Goal: Transaction & Acquisition: Purchase product/service

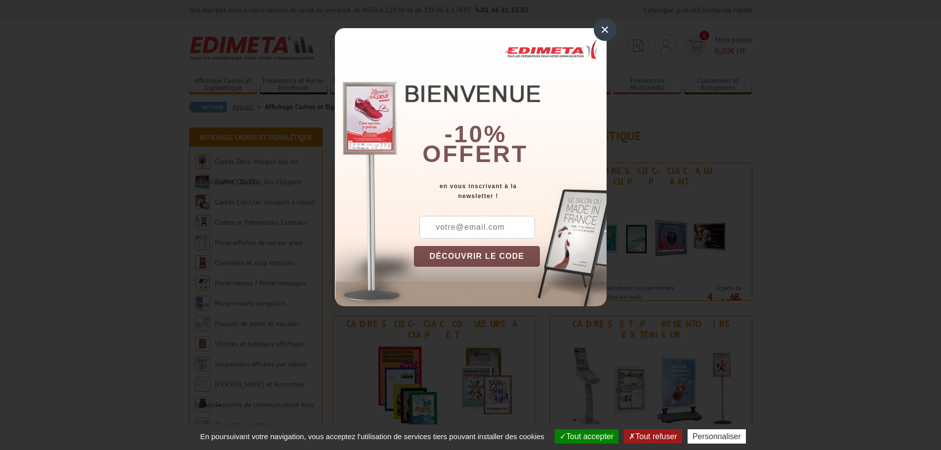
click at [600, 25] on div "×" at bounding box center [605, 29] width 23 height 23
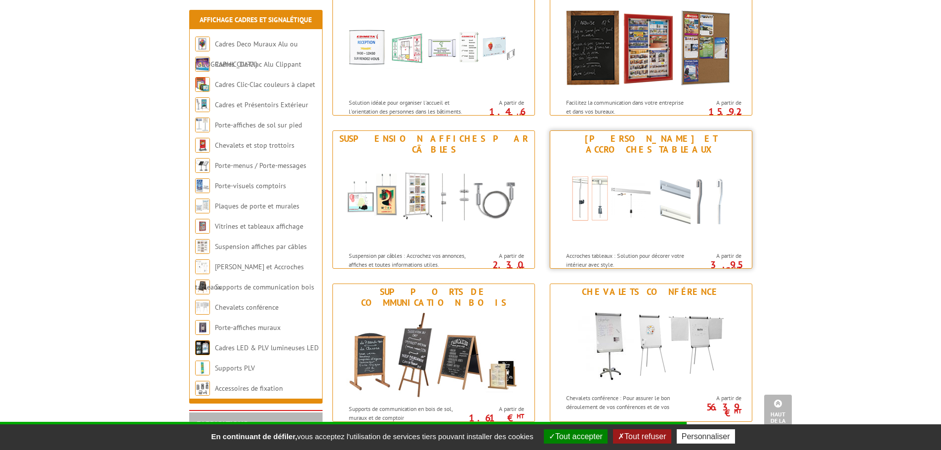
scroll to position [939, 0]
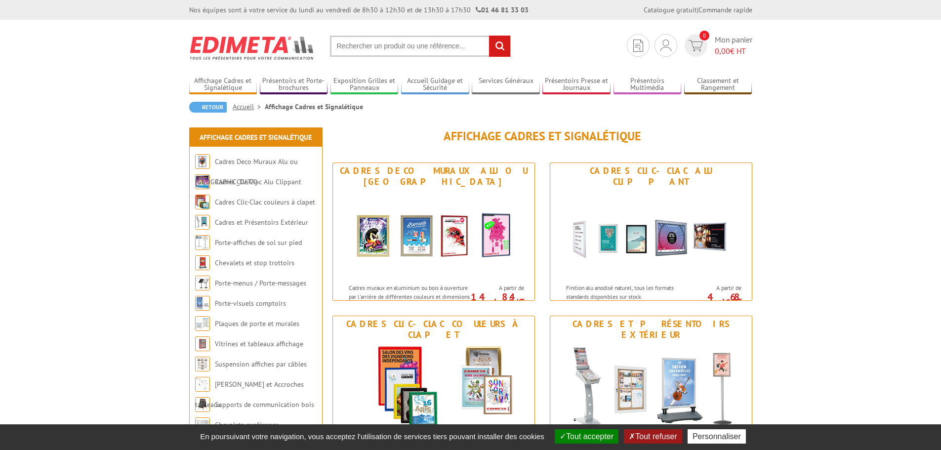
click at [375, 44] on input "text" at bounding box center [420, 46] width 181 height 21
click at [378, 52] on input "text" at bounding box center [420, 46] width 181 height 21
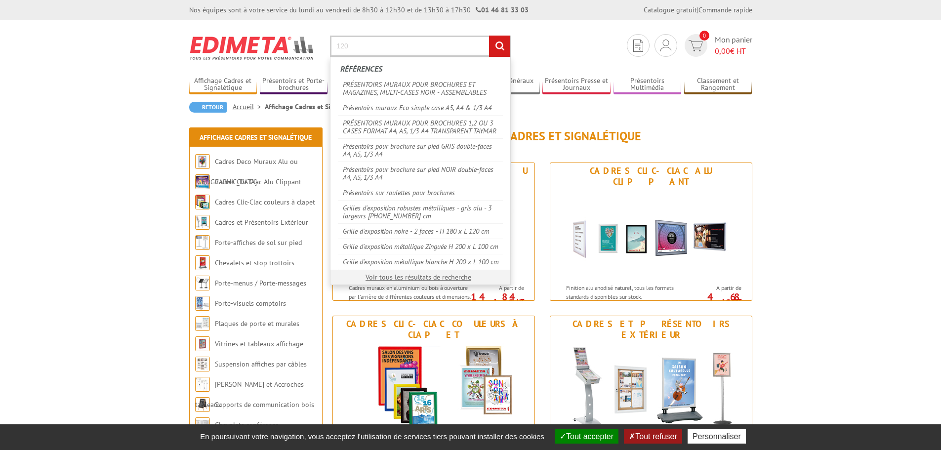
type input "120"
click at [489, 36] on input "rechercher" at bounding box center [499, 46] width 21 height 21
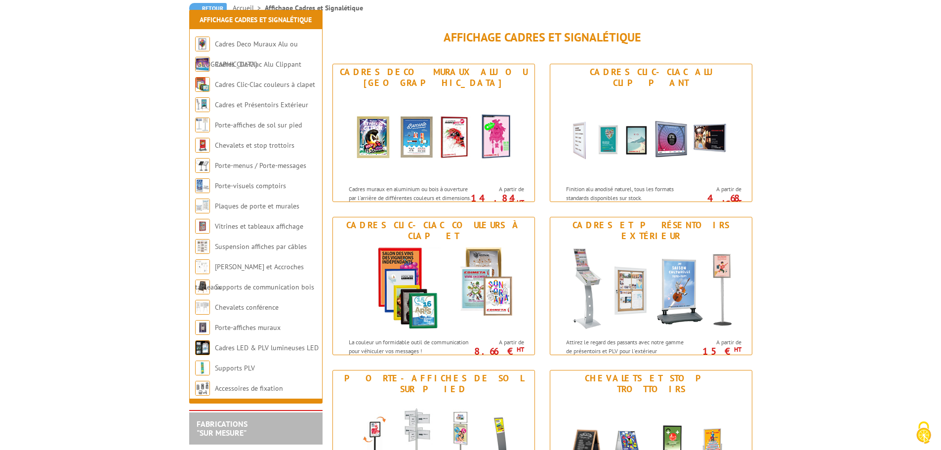
scroll to position [148, 0]
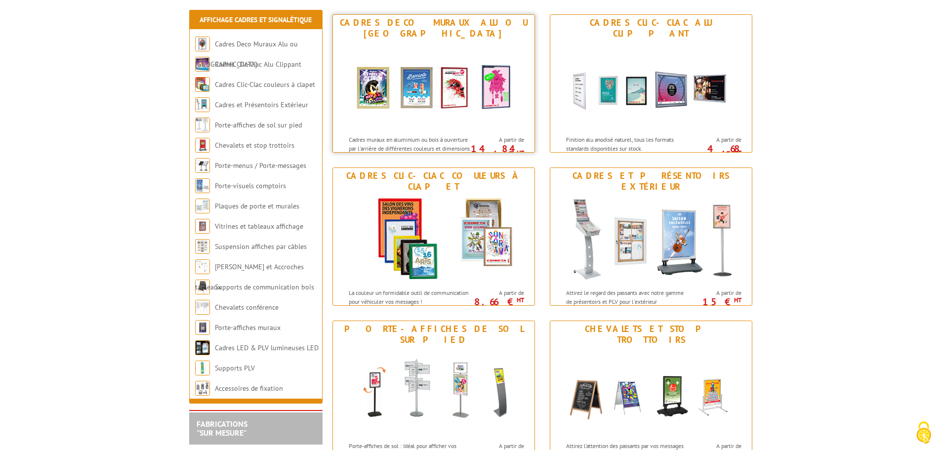
click at [437, 27] on div "Cadres Deco Muraux Alu ou [GEOGRAPHIC_DATA]" at bounding box center [434, 28] width 197 height 22
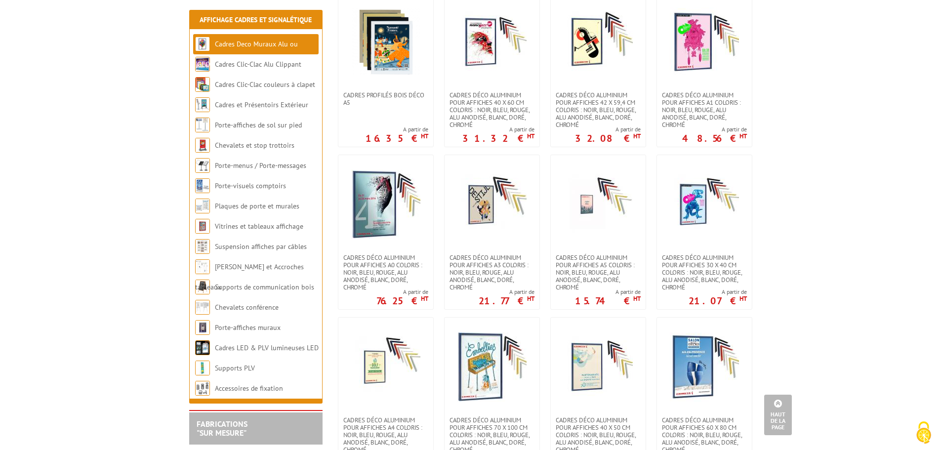
scroll to position [988, 0]
